Goal: Task Accomplishment & Management: Use online tool/utility

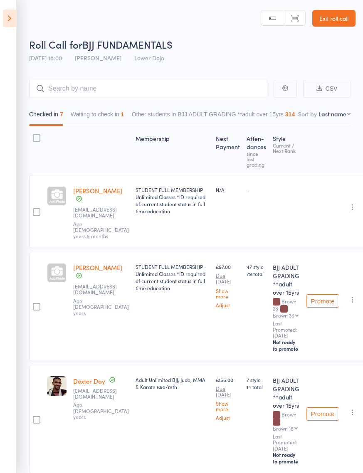
click at [92, 114] on button "Waiting to check in 1" at bounding box center [98, 116] width 54 height 19
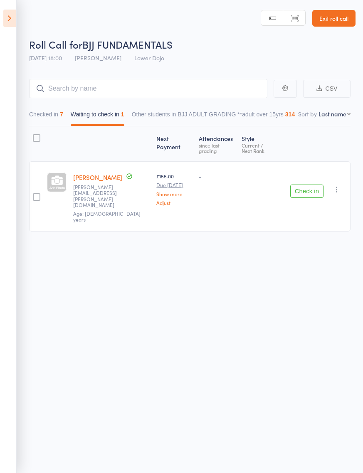
click at [55, 122] on button "Checked in 7" at bounding box center [46, 116] width 34 height 19
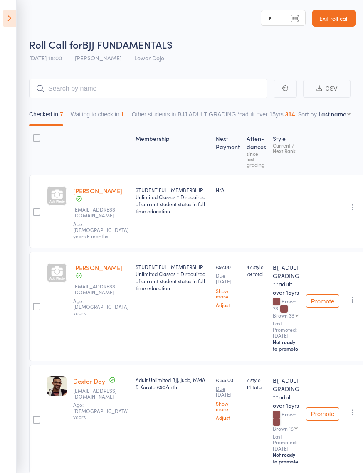
click at [10, 21] on icon at bounding box center [9, 18] width 13 height 17
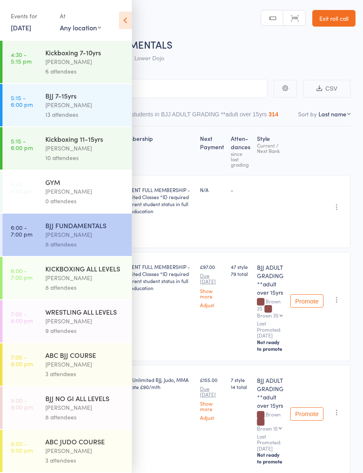
scroll to position [184, 0]
click at [131, 24] on icon at bounding box center [125, 20] width 13 height 17
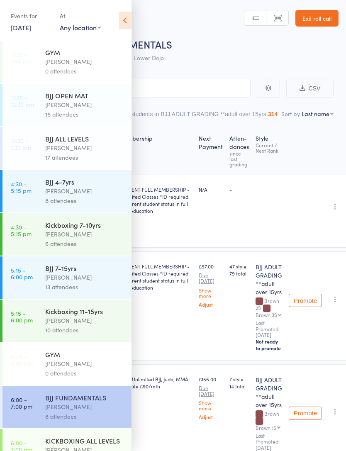
click at [124, 20] on icon at bounding box center [125, 20] width 13 height 17
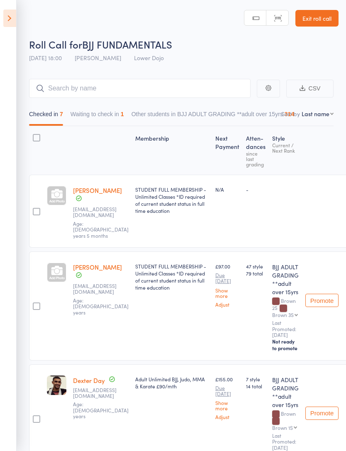
click at [83, 120] on button "Waiting to check in 1" at bounding box center [98, 116] width 54 height 19
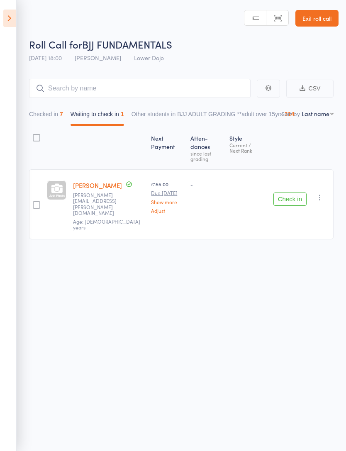
click at [40, 119] on button "Checked in 7" at bounding box center [46, 116] width 34 height 19
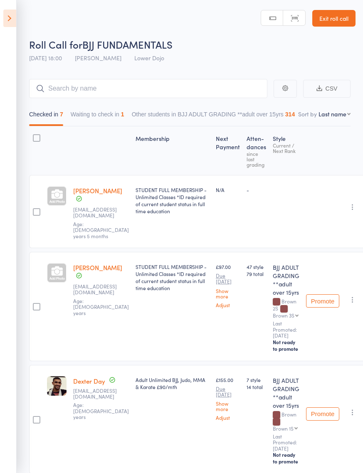
click at [95, 112] on button "Waiting to check in 1" at bounding box center [98, 116] width 54 height 19
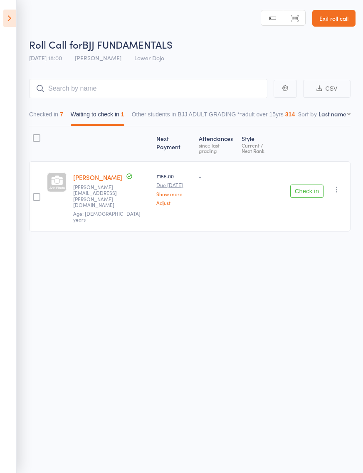
click at [10, 8] on aside "Events for 11 Sep, 2025 11 Sep, 2025 September 2025 Sun Mon Tue Wed Thu Fri Sat…" at bounding box center [8, 236] width 17 height 473
click at [10, 18] on icon at bounding box center [9, 18] width 13 height 17
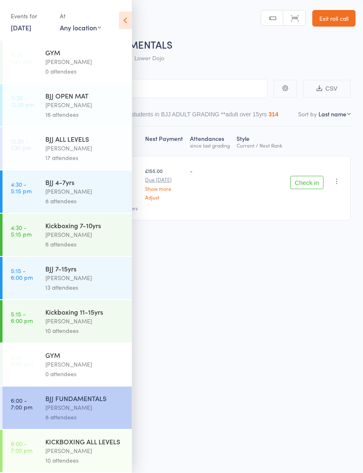
click at [126, 24] on icon at bounding box center [125, 20] width 13 height 17
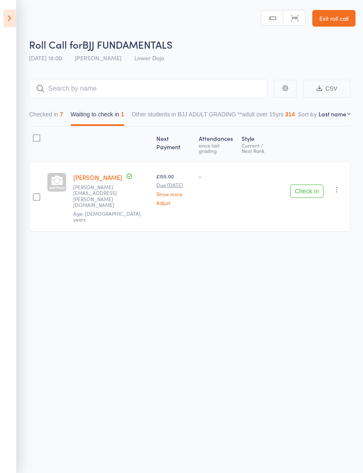
click at [343, 26] on link "Exit roll call" at bounding box center [333, 18] width 43 height 17
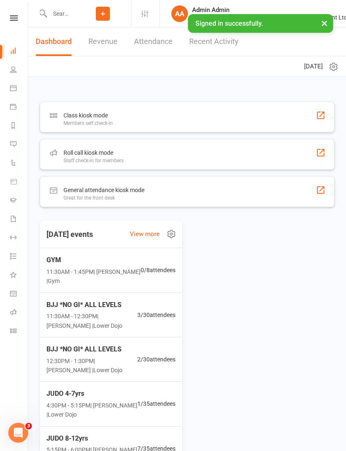
click at [317, 155] on div at bounding box center [321, 153] width 10 height 10
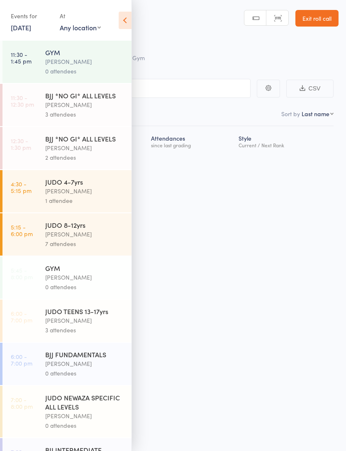
click at [22, 108] on time "11:30 - 12:30 pm" at bounding box center [22, 100] width 23 height 13
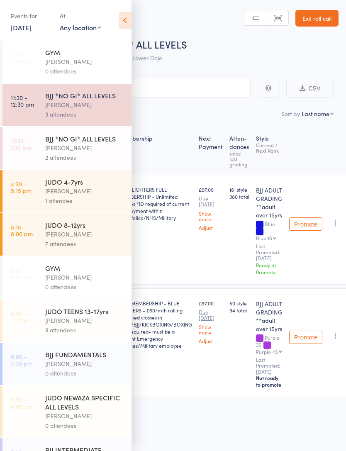
click at [123, 22] on icon at bounding box center [125, 20] width 13 height 17
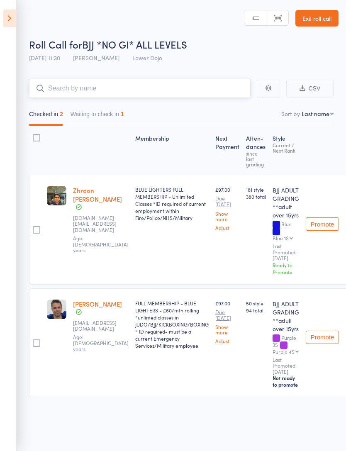
click at [65, 89] on input "search" at bounding box center [140, 88] width 222 height 19
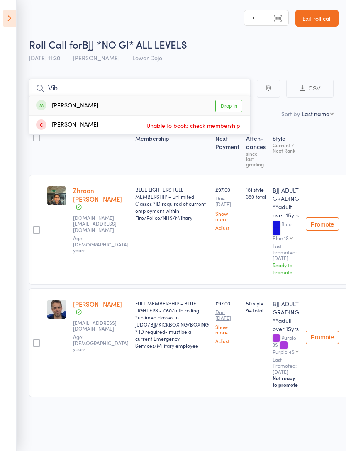
type input "Vib"
click at [234, 106] on link "Drop in" at bounding box center [229, 106] width 27 height 13
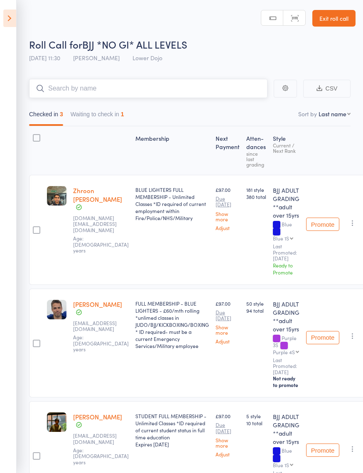
click at [69, 89] on input "search" at bounding box center [148, 88] width 238 height 19
click at [96, 95] on input "Eleanor" at bounding box center [148, 88] width 238 height 19
click at [97, 96] on input "Eleanor" at bounding box center [148, 88] width 238 height 19
type input "E"
click at [91, 75] on main "Eleanor CSV Checked in 3 Waiting to check in 1 Sort by Last name First name Las…" at bounding box center [181, 306] width 363 height 481
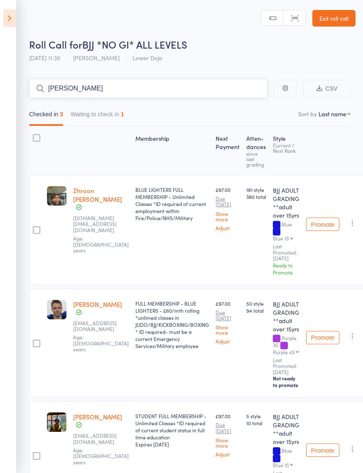
click at [91, 86] on input "Eleanor" at bounding box center [148, 88] width 238 height 19
click at [10, 26] on icon at bounding box center [9, 18] width 13 height 17
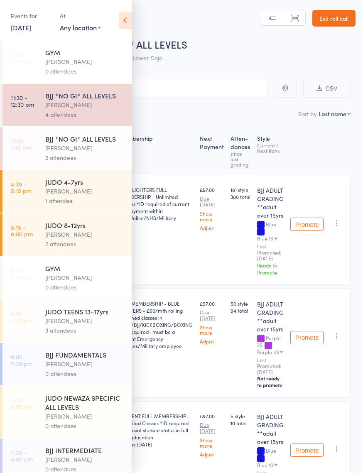
click at [39, 103] on link "11:30 - 12:30 pm BJJ *NO GI* ALL LEVELS Thomas Buckmaster 4 attendees" at bounding box center [66, 105] width 129 height 42
click at [37, 147] on link "12:30 - 1:30 pm BJJ *NO GI* ALL LEVELS Thomas Buckmaster 2 attendees" at bounding box center [66, 148] width 129 height 42
click at [37, 148] on link "12:30 - 1:30 pm BJJ *NO GI* ALL LEVELS Thomas Buckmaster 2 attendees" at bounding box center [66, 148] width 129 height 42
click at [125, 22] on icon at bounding box center [125, 20] width 13 height 17
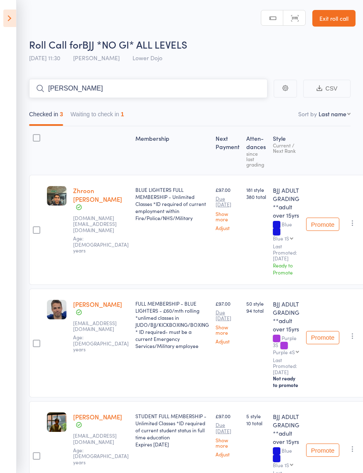
click at [83, 85] on input "Eleanor" at bounding box center [148, 88] width 238 height 19
click at [93, 108] on button "Waiting to check in 1" at bounding box center [98, 116] width 54 height 19
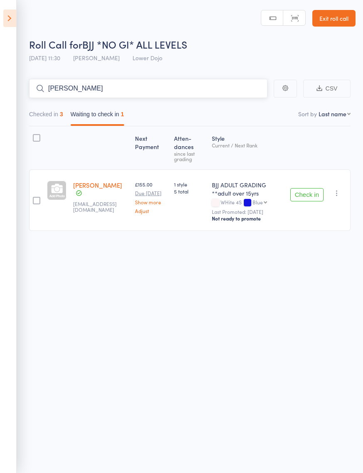
click at [49, 117] on button "Checked in 3" at bounding box center [46, 116] width 34 height 19
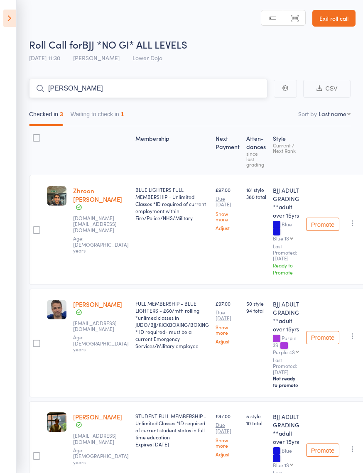
click at [98, 90] on input "Eleanor" at bounding box center [148, 88] width 238 height 19
type input "E"
type input "Harry"
click at [94, 108] on button "Waiting to check in 1" at bounding box center [98, 116] width 54 height 19
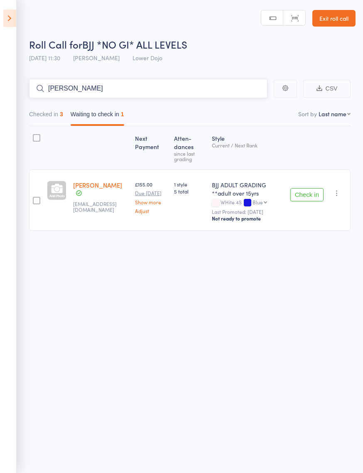
click at [47, 114] on button "Checked in 3" at bounding box center [46, 116] width 34 height 19
